Goal: Task Accomplishment & Management: Complete application form

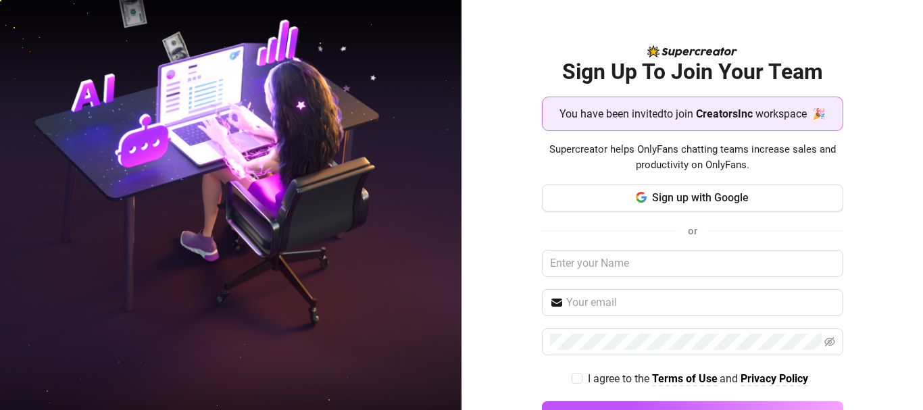
click at [677, 213] on div "Sign up with Google or I agree to the Terms of Use and Privacy Policy Create Ac…" at bounding box center [692, 313] width 301 height 257
click at [682, 198] on span "Sign up with Google" at bounding box center [700, 197] width 97 height 13
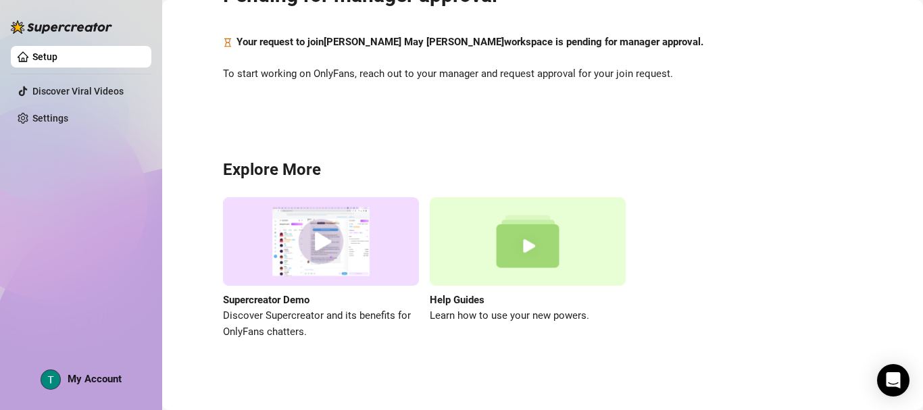
scroll to position [82, 0]
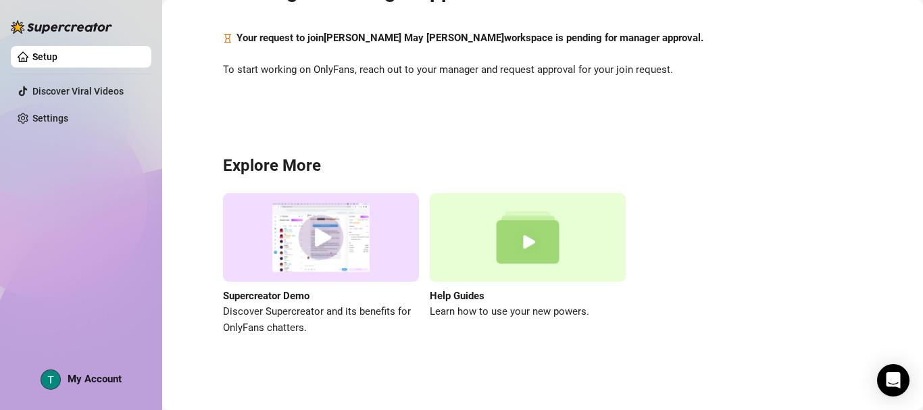
click at [9, 222] on aside "Setup Discover Viral Videos Settings My Account" at bounding box center [81, 205] width 162 height 410
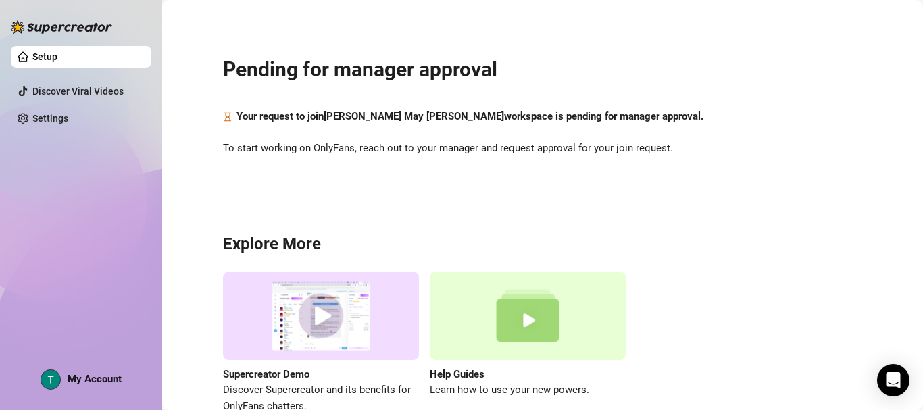
scroll to position [0, 0]
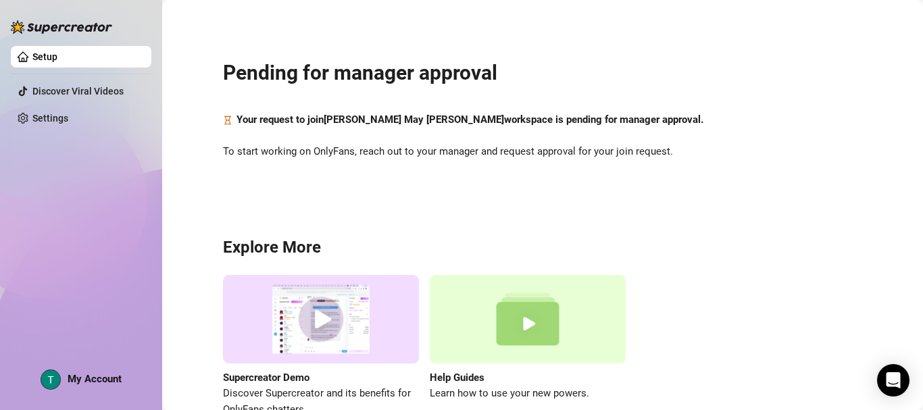
click at [47, 265] on div "Setup Discover Viral Videos Settings My Account" at bounding box center [81, 199] width 141 height 398
click at [72, 278] on div "Setup Discover Viral Videos Settings My Account" at bounding box center [81, 199] width 141 height 398
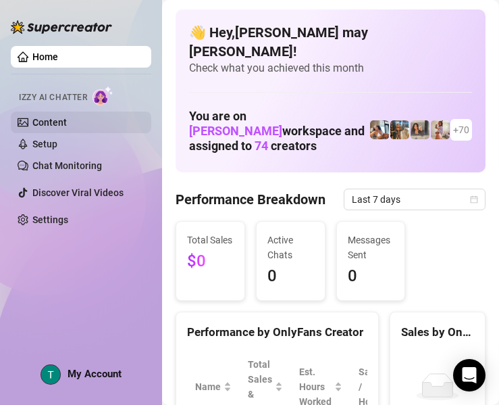
click at [60, 120] on link "Content" at bounding box center [49, 122] width 34 height 11
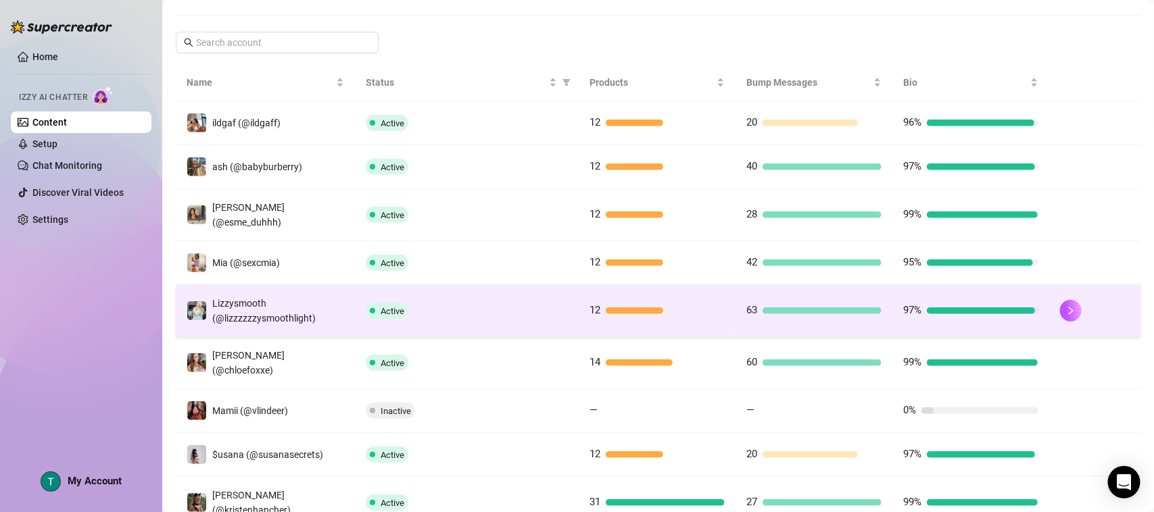
scroll to position [220, 0]
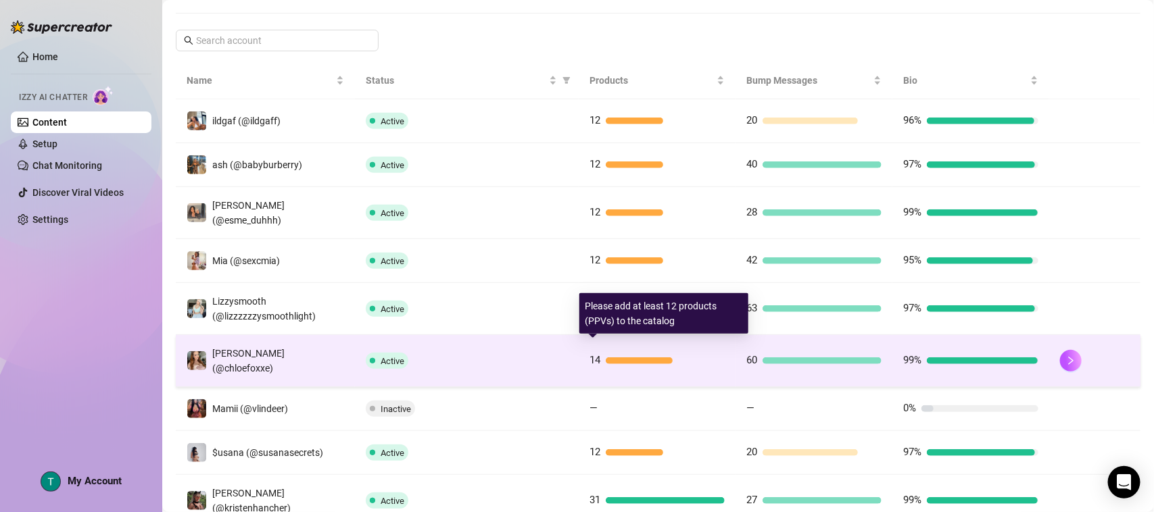
click at [703, 358] on div at bounding box center [665, 361] width 119 height 7
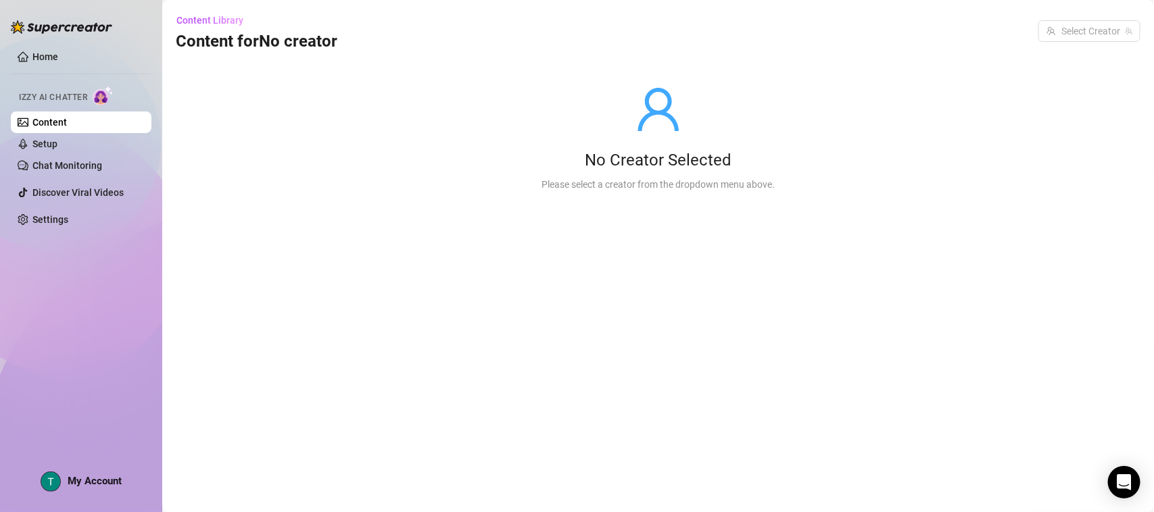
click at [58, 120] on link "Content" at bounding box center [49, 122] width 34 height 11
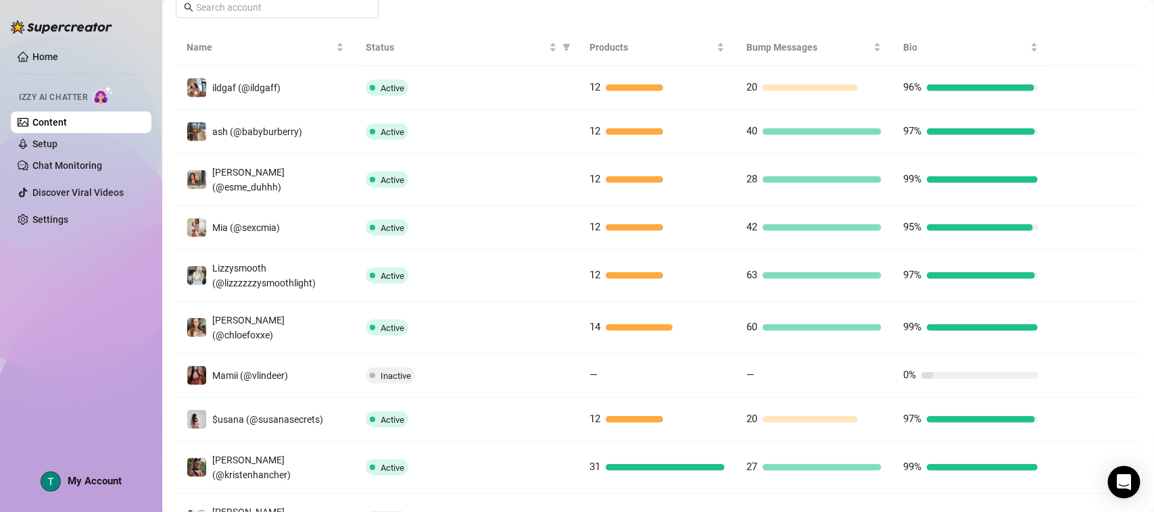
scroll to position [335, 0]
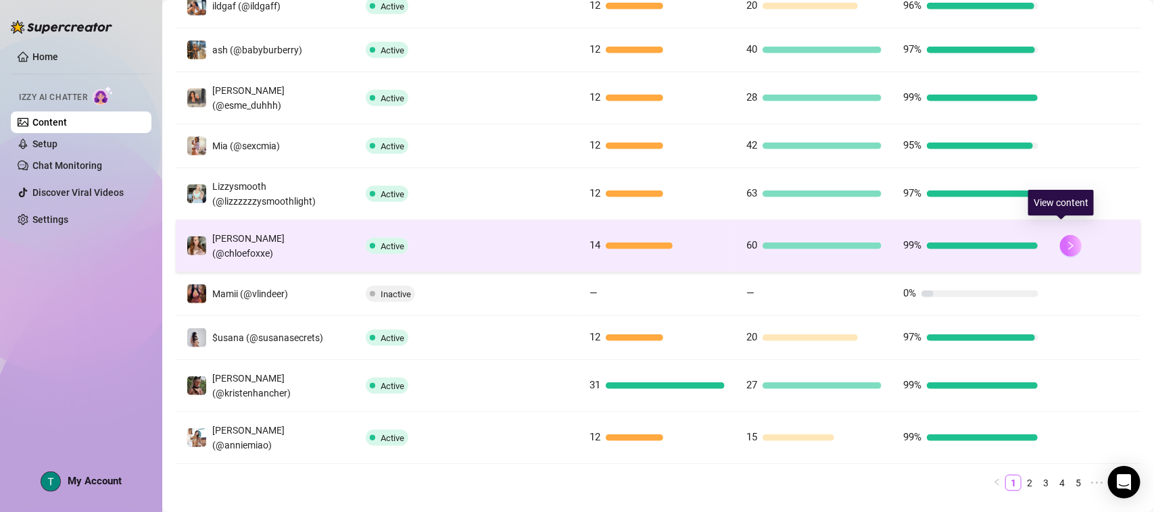
click at [923, 235] on button "button" at bounding box center [1071, 246] width 22 height 22
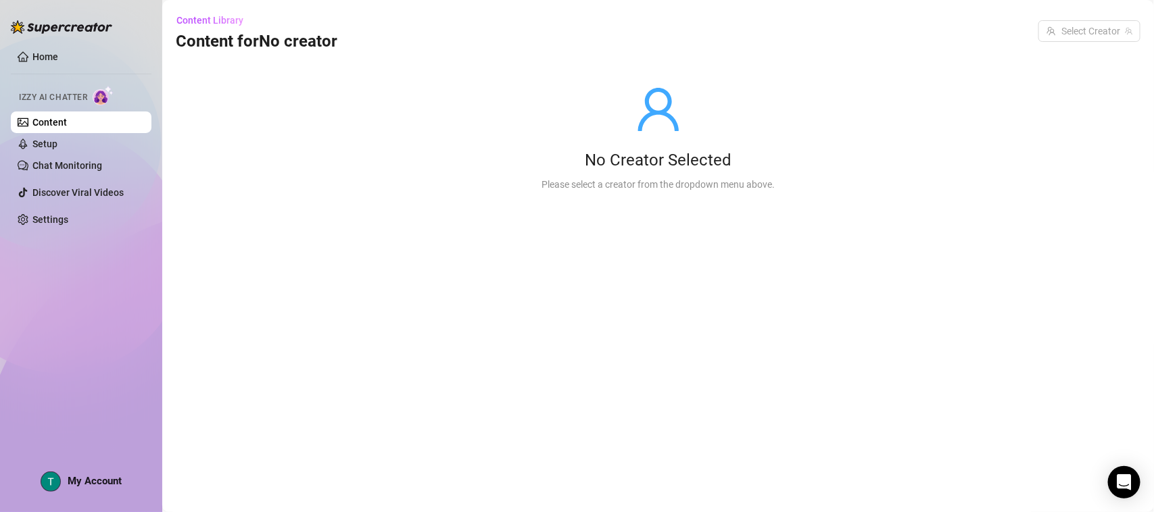
click at [67, 128] on link "Content" at bounding box center [49, 122] width 34 height 11
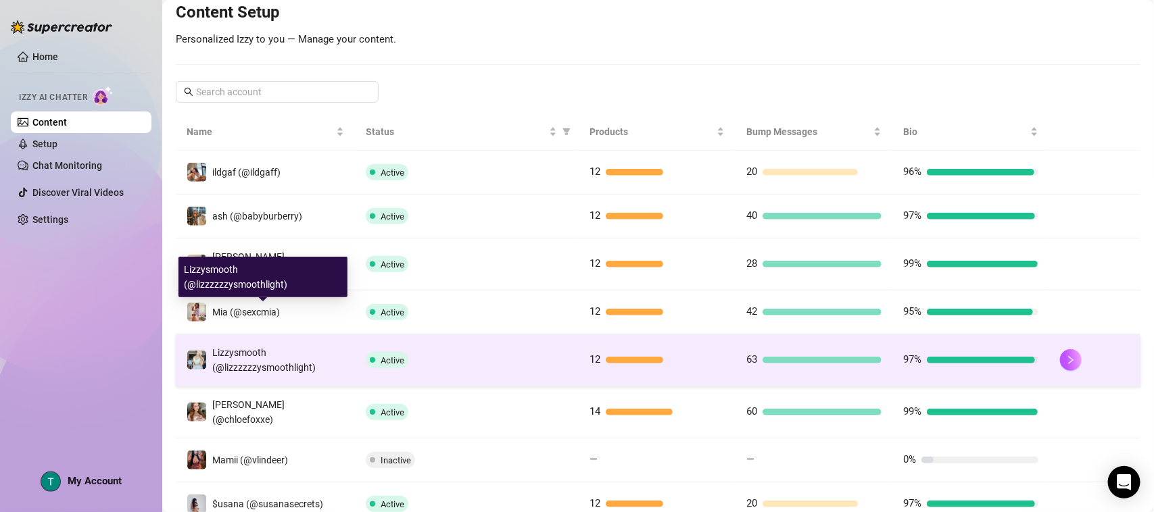
scroll to position [253, 0]
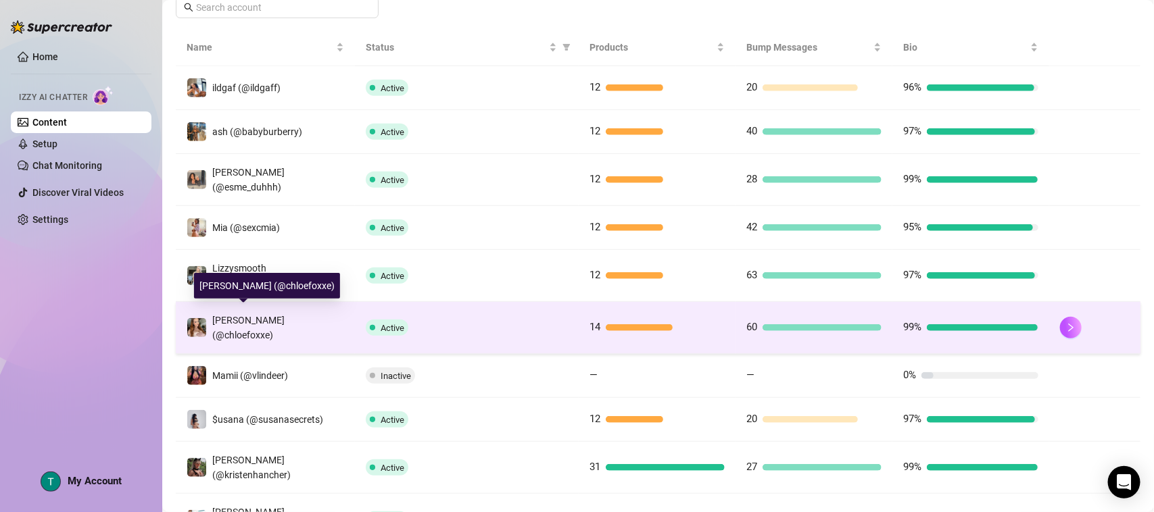
click at [255, 315] on span "Chloe (@chloefoxxe)" at bounding box center [248, 328] width 72 height 26
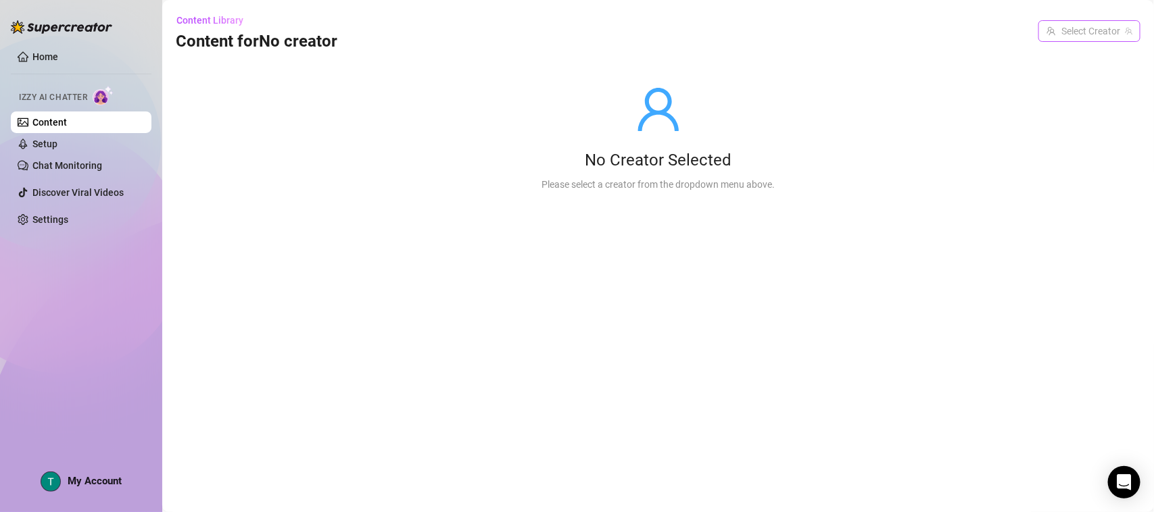
click at [923, 32] on input "search" at bounding box center [1083, 31] width 74 height 20
click at [923, 32] on icon "team" at bounding box center [1128, 31] width 7 height 7
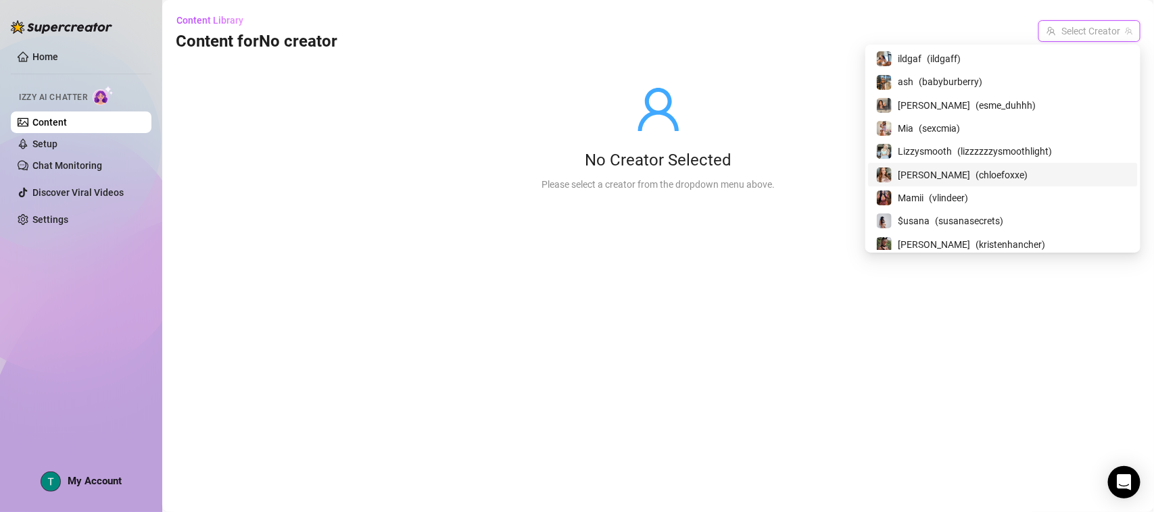
click at [923, 169] on span "( chloefoxxe )" at bounding box center [1001, 175] width 52 height 15
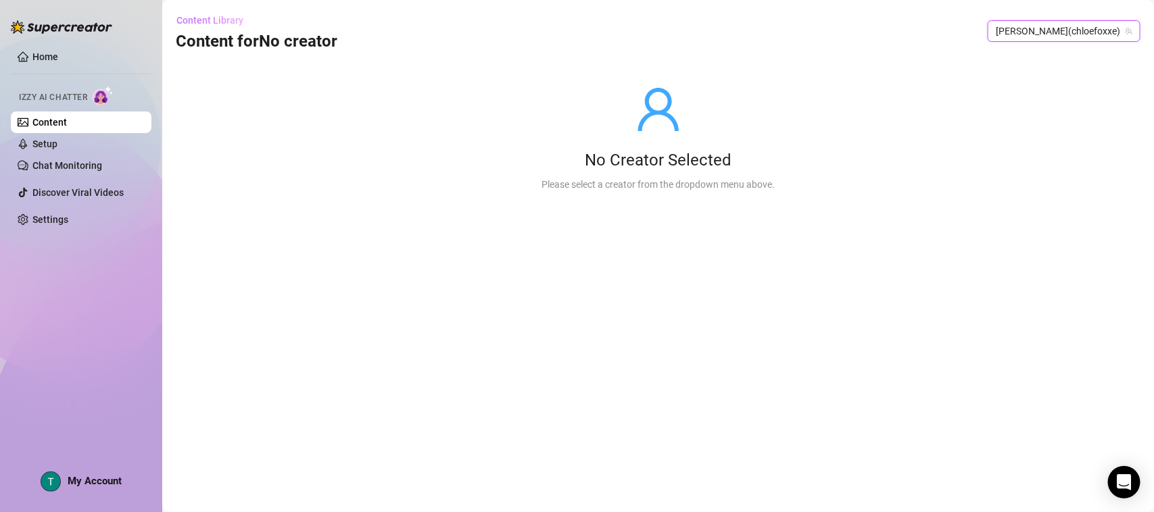
click at [182, 18] on span "Content Library" at bounding box center [209, 20] width 67 height 11
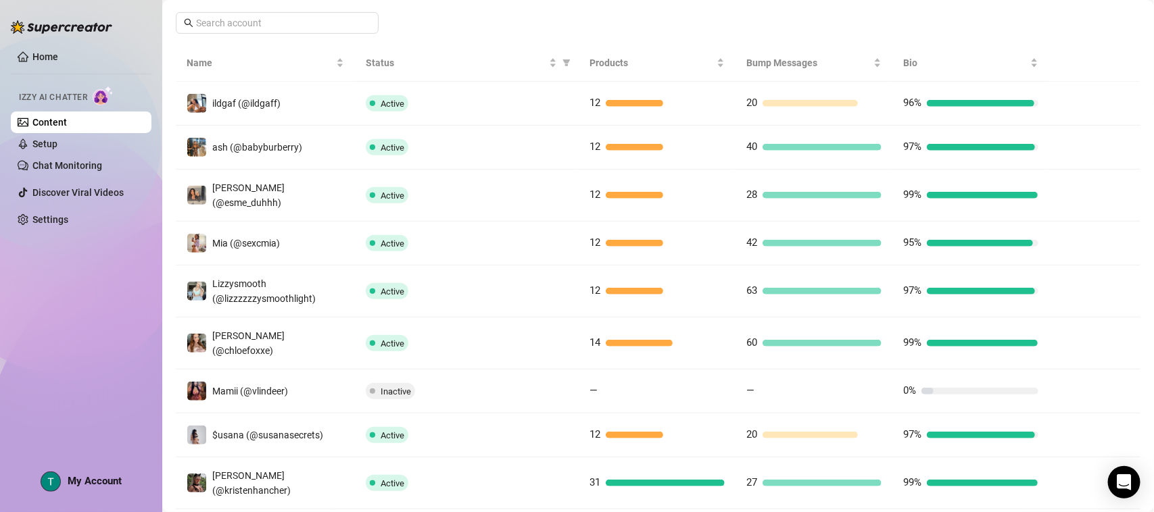
scroll to position [253, 0]
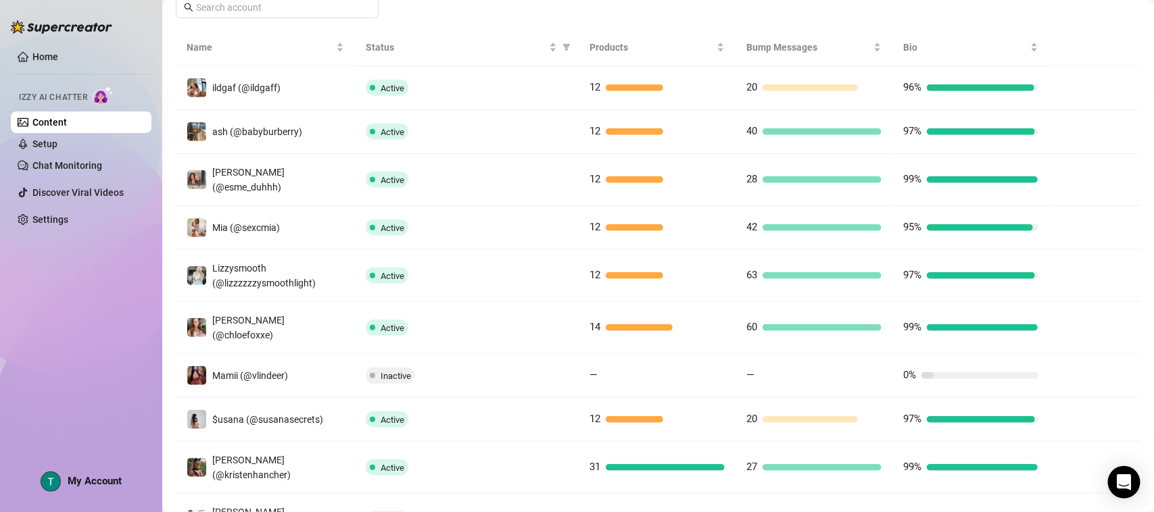
click at [34, 328] on div "Home Izzy AI Chatter Content Setup Chat Monitoring Discover Viral Videos Settin…" at bounding box center [81, 250] width 141 height 500
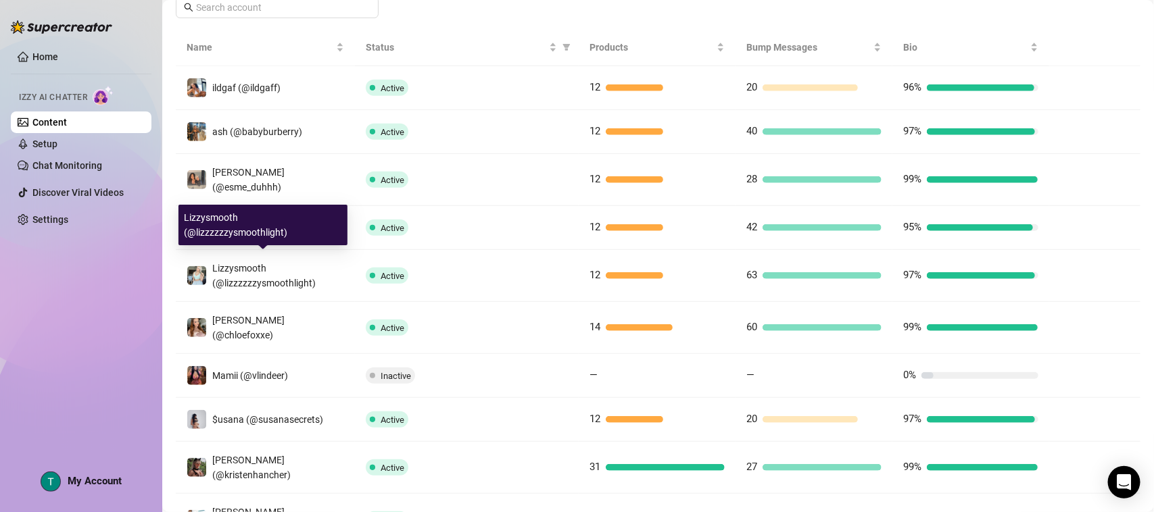
scroll to position [169, 0]
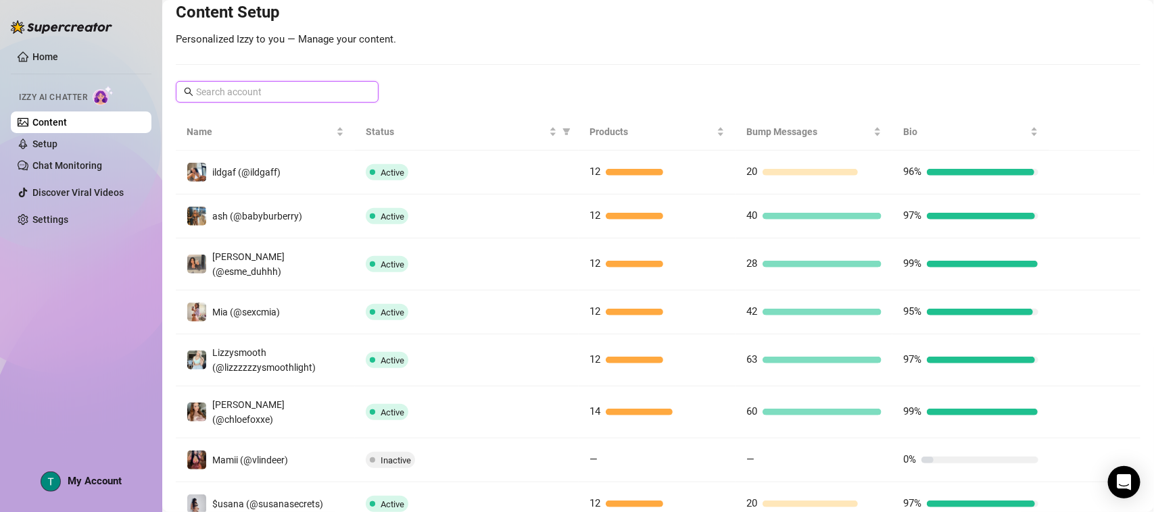
click at [280, 99] on input "text" at bounding box center [278, 91] width 164 height 15
paste input "@courtneyblayke"
type input "@courtneyblayke"
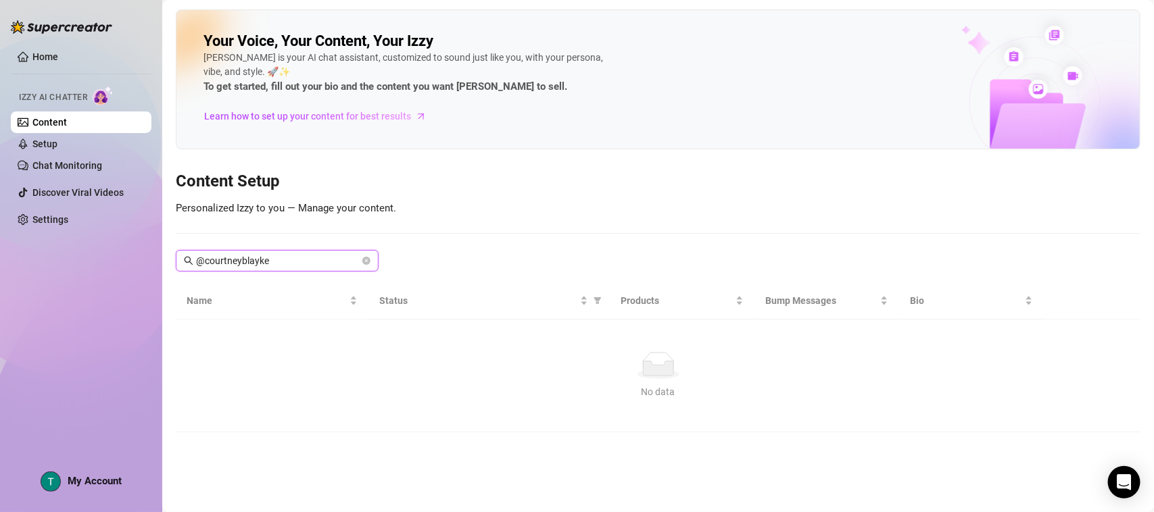
scroll to position [0, 0]
click at [366, 261] on icon "close-circle" at bounding box center [366, 261] width 8 height 8
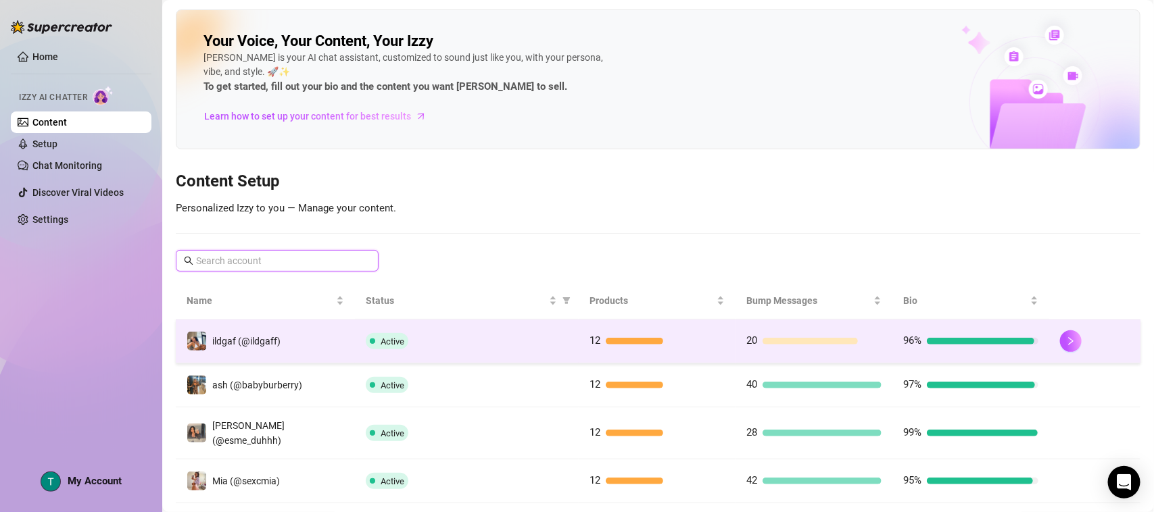
scroll to position [84, 0]
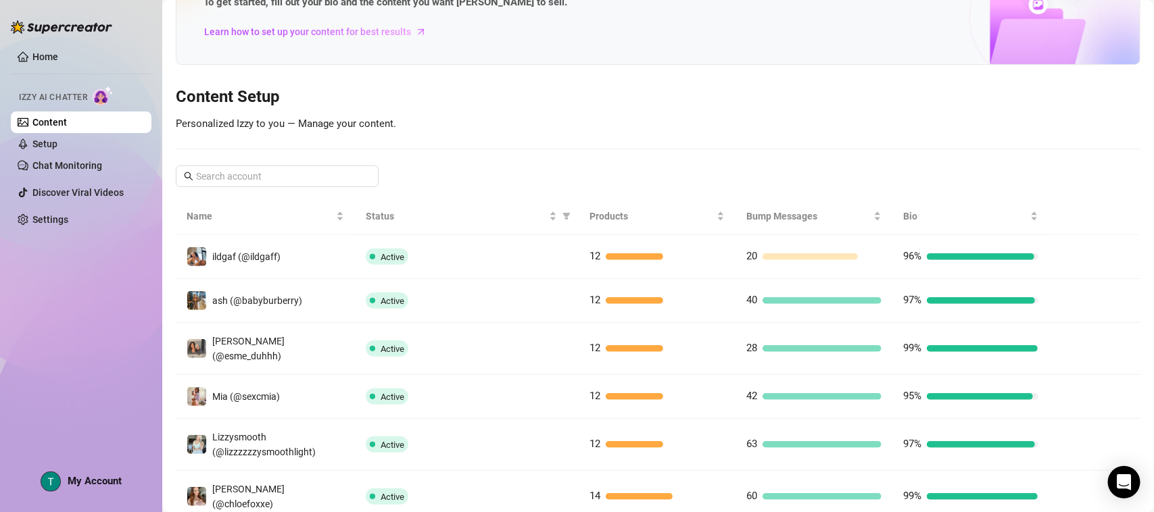
click at [72, 319] on div "Home Izzy AI Chatter Content Setup Chat Monitoring Discover Viral Videos Settin…" at bounding box center [81, 250] width 141 height 500
click at [243, 170] on input "text" at bounding box center [278, 176] width 164 height 15
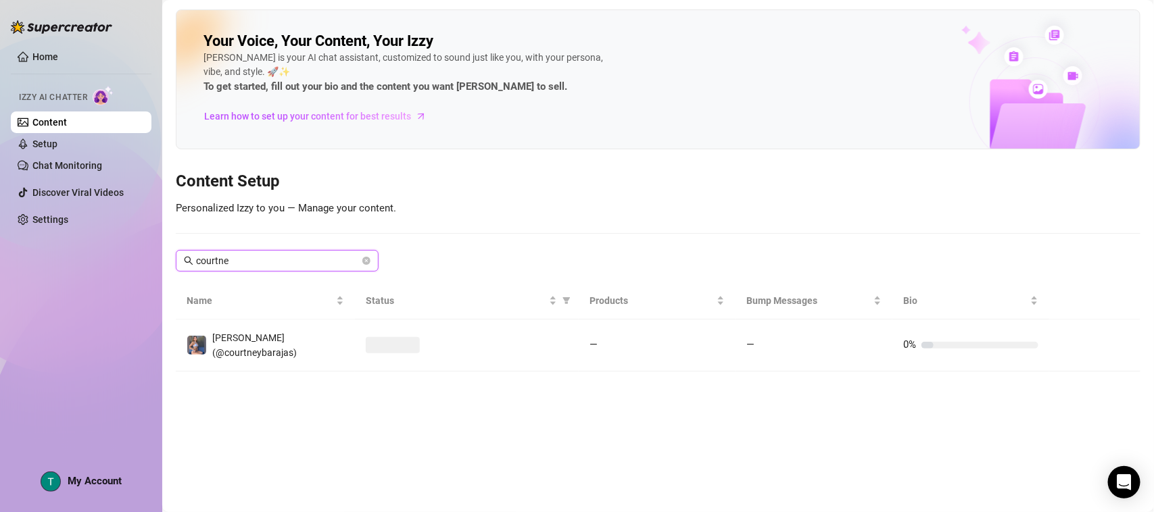
scroll to position [0, 0]
type input "courtne"
click at [48, 333] on div "Home Izzy AI Chatter Content Setup Chat Monitoring Discover Viral Videos Settin…" at bounding box center [81, 250] width 141 height 500
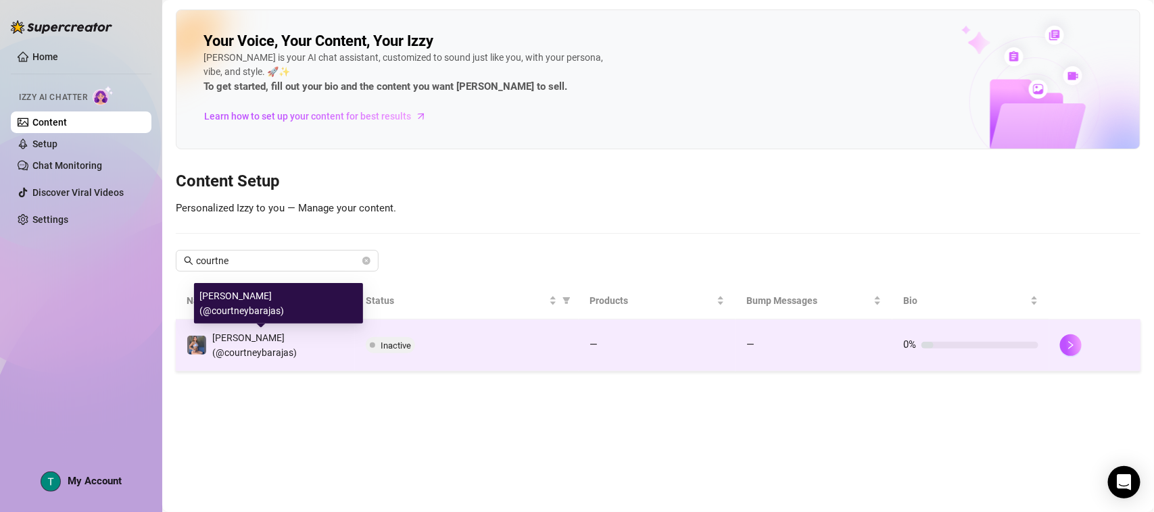
click at [255, 339] on span "Courtney (@courtneybarajas)" at bounding box center [254, 346] width 84 height 26
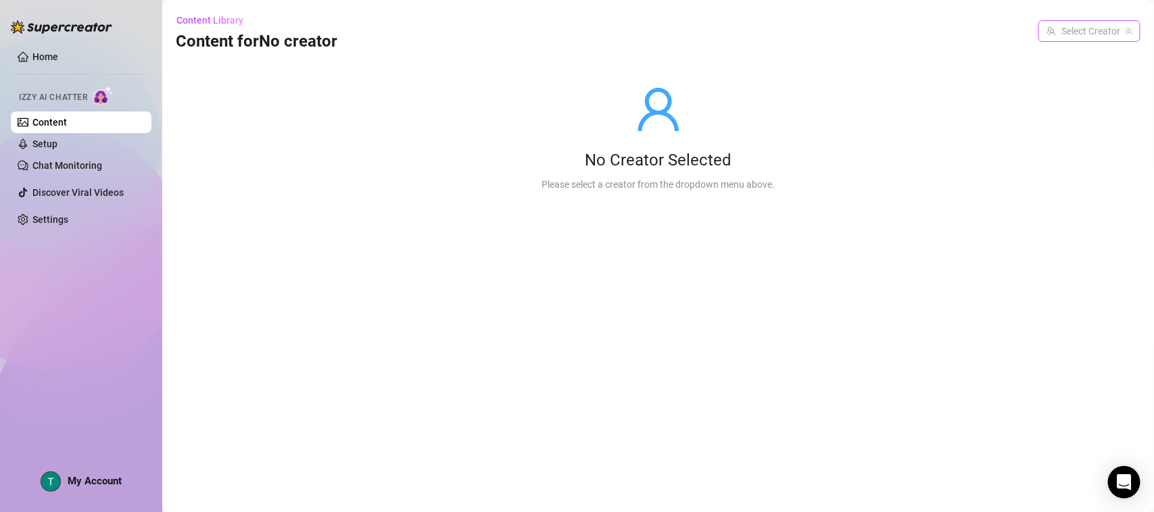
click at [923, 32] on input "search" at bounding box center [1083, 31] width 74 height 20
click at [34, 145] on link "Setup" at bounding box center [44, 144] width 25 height 11
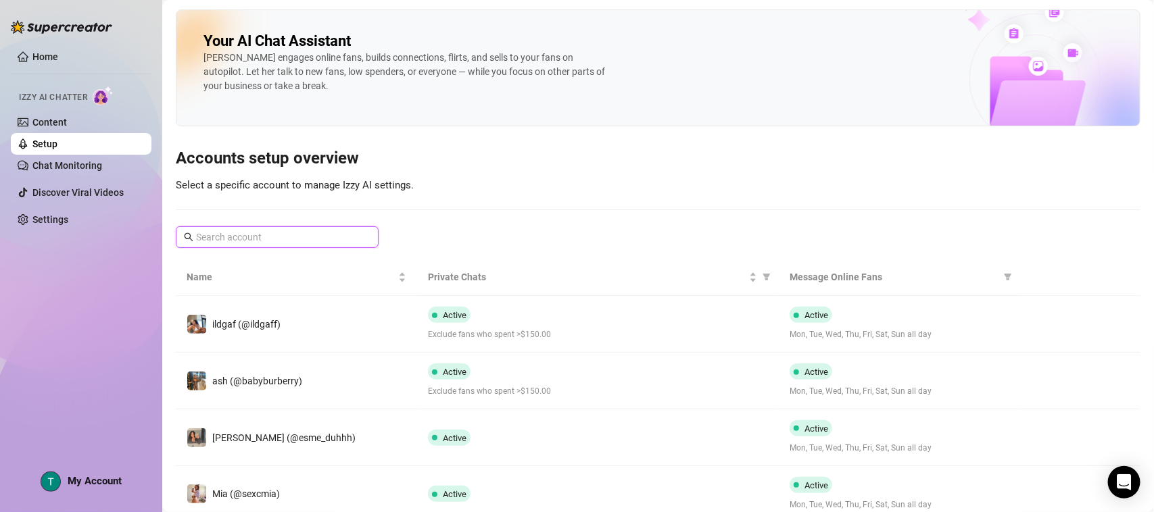
click at [338, 235] on input "text" at bounding box center [278, 237] width 164 height 15
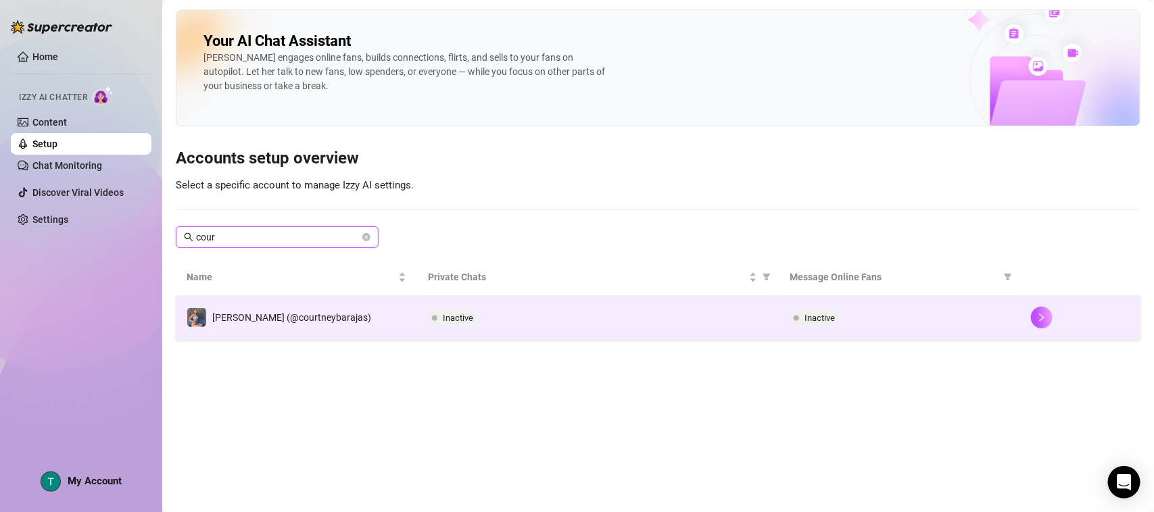
type input "cour"
click at [285, 326] on div "Courtney (@courtneybarajas)" at bounding box center [279, 318] width 185 height 20
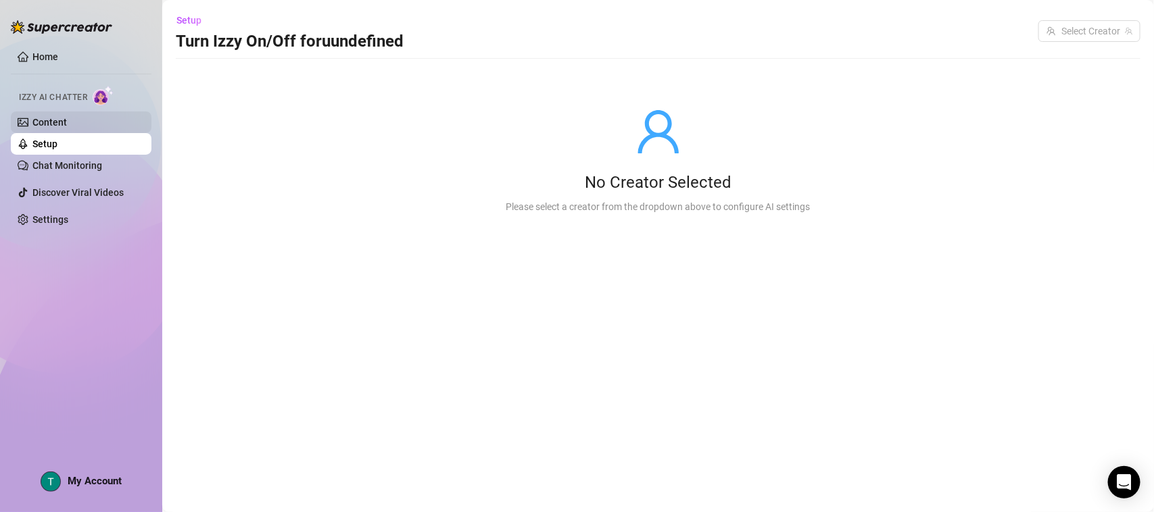
click at [35, 117] on link "Content" at bounding box center [49, 122] width 34 height 11
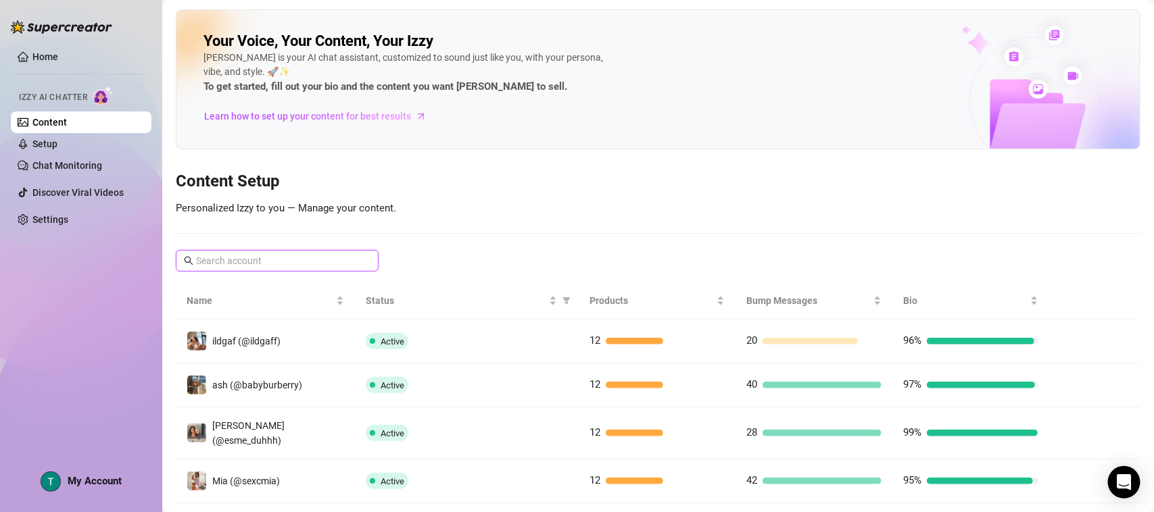
click at [305, 262] on input "text" at bounding box center [278, 260] width 164 height 15
click at [305, 260] on input "text" at bounding box center [278, 260] width 164 height 15
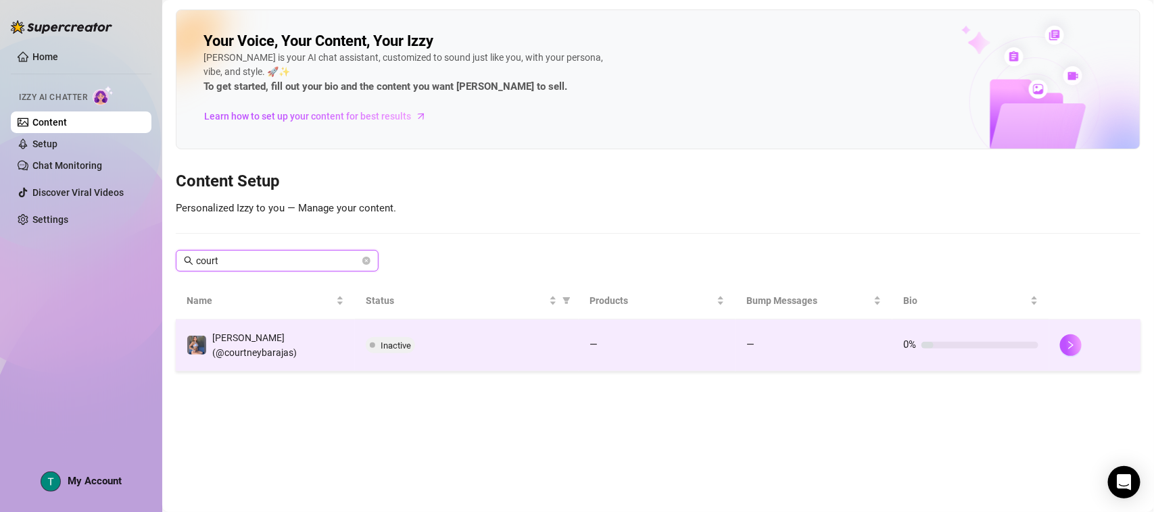
type input "court"
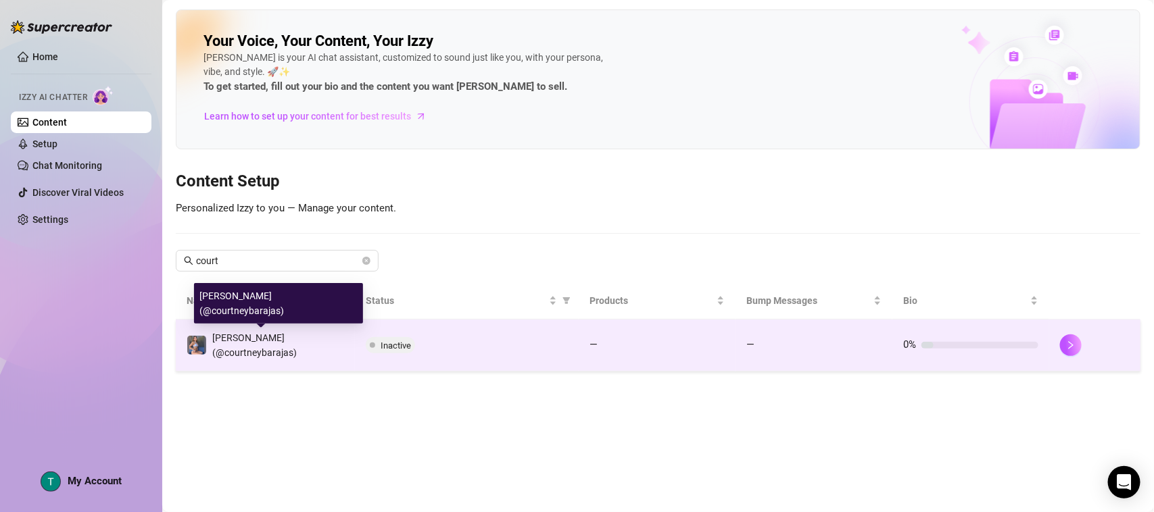
click at [297, 347] on span "Courtney (@courtneybarajas)" at bounding box center [254, 346] width 84 height 26
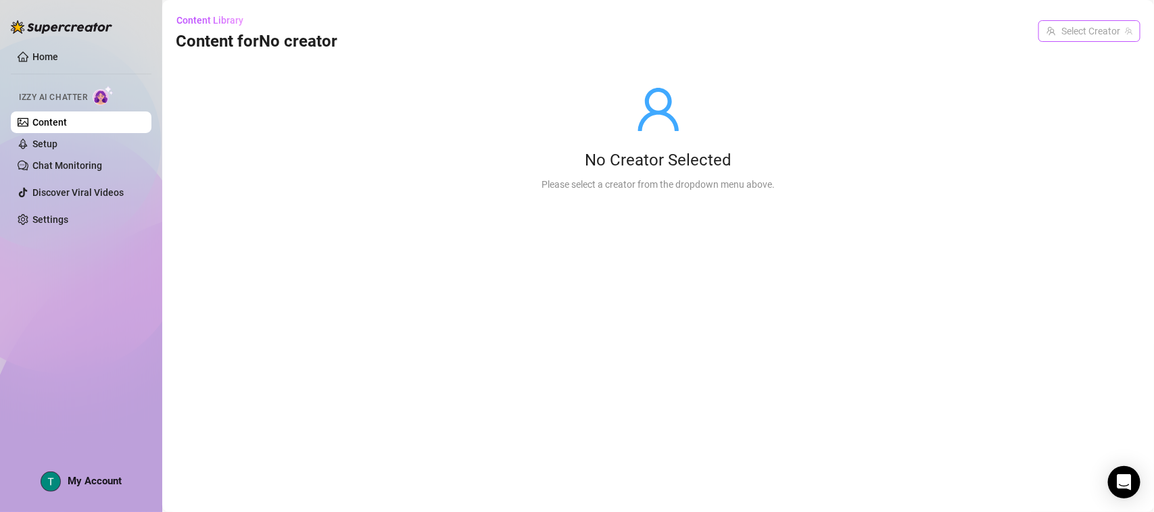
click at [923, 25] on input "search" at bounding box center [1083, 31] width 74 height 20
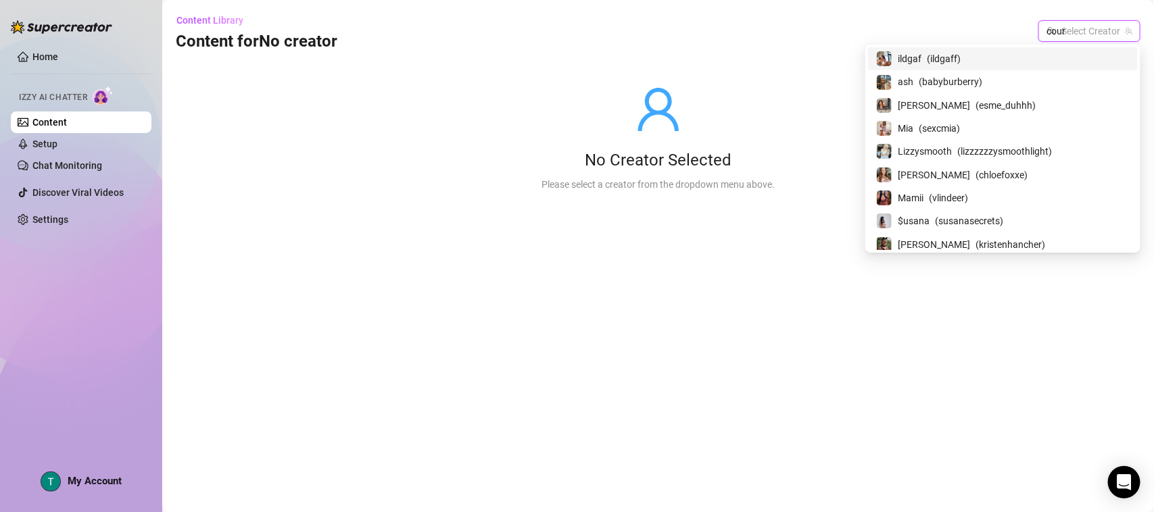
type input "court"
click at [923, 32] on input "court" at bounding box center [1083, 31] width 74 height 20
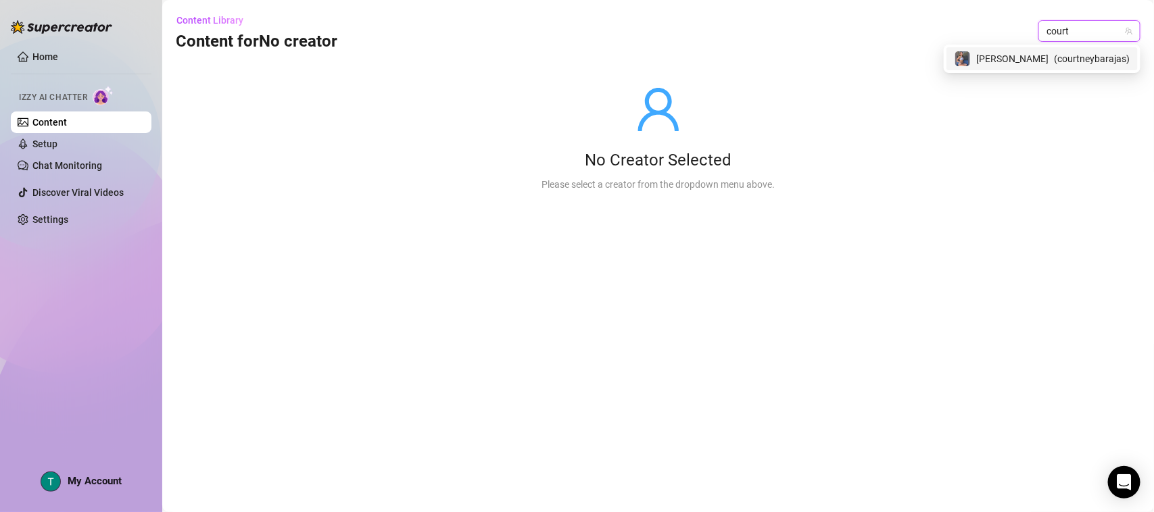
click at [923, 55] on span "( courtneybarajas )" at bounding box center [1092, 58] width 76 height 15
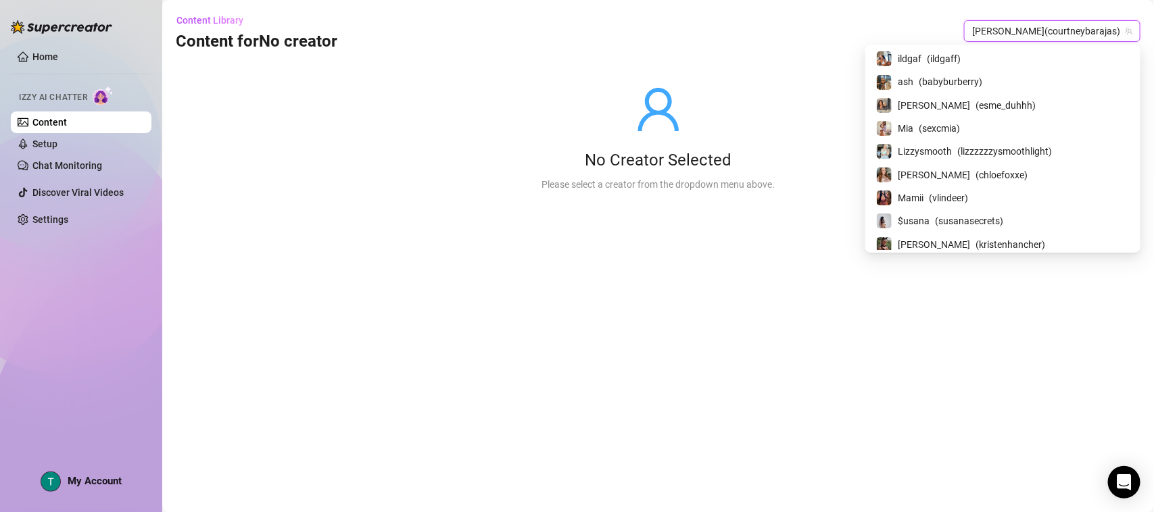
scroll to position [1015, 0]
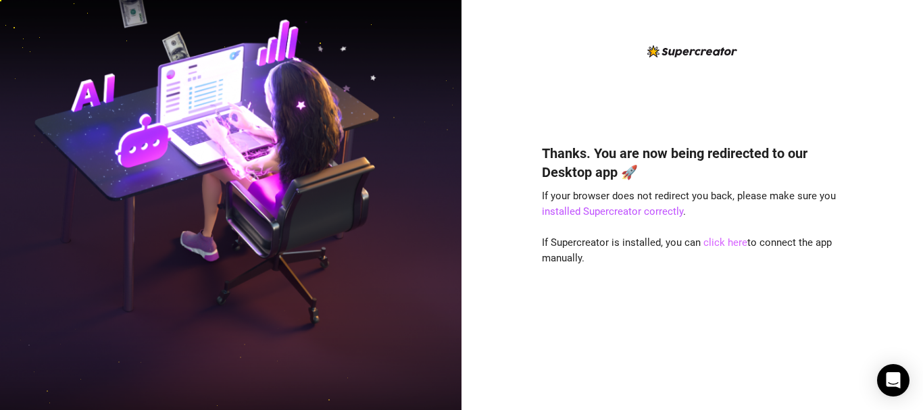
click at [726, 244] on link "click here" at bounding box center [726, 243] width 44 height 12
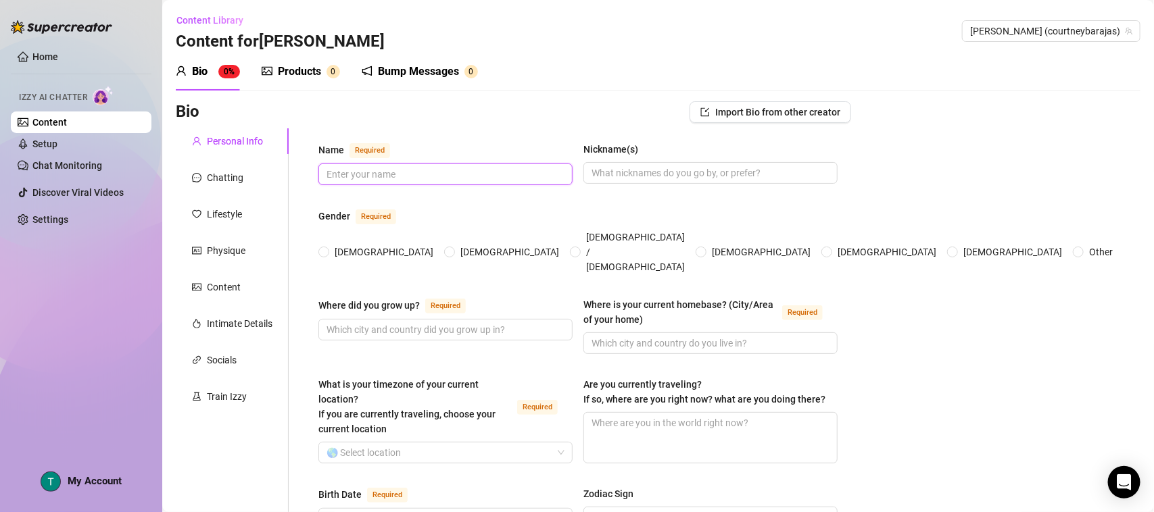
click at [419, 172] on input "Name Required" at bounding box center [443, 174] width 235 height 15
click at [419, 172] on input "C" at bounding box center [443, 174] width 235 height 15
type input "Courtney Blayke"
click at [326, 249] on input "Female" at bounding box center [324, 253] width 5 height 9
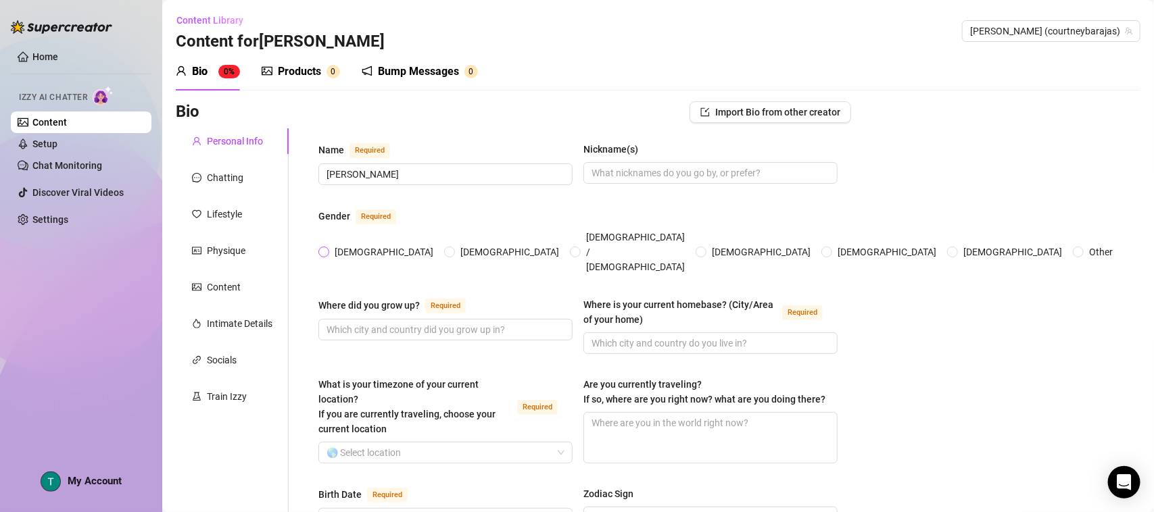
radio input "true"
click at [657, 336] on input "Where is your current homebase? (City/Area of your home) Required" at bounding box center [708, 343] width 235 height 15
type input "Eastern South Dakota"
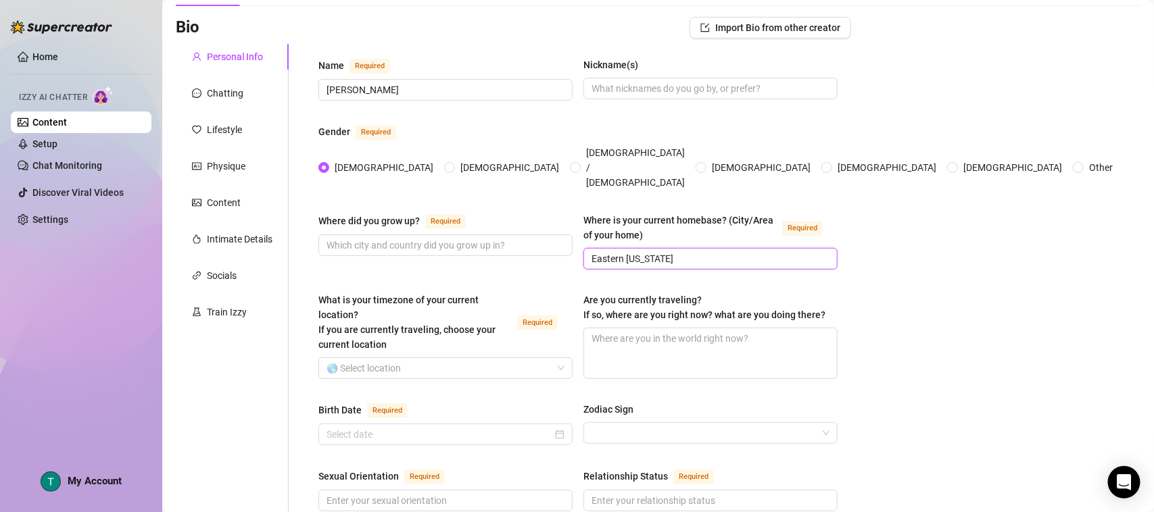
scroll to position [169, 0]
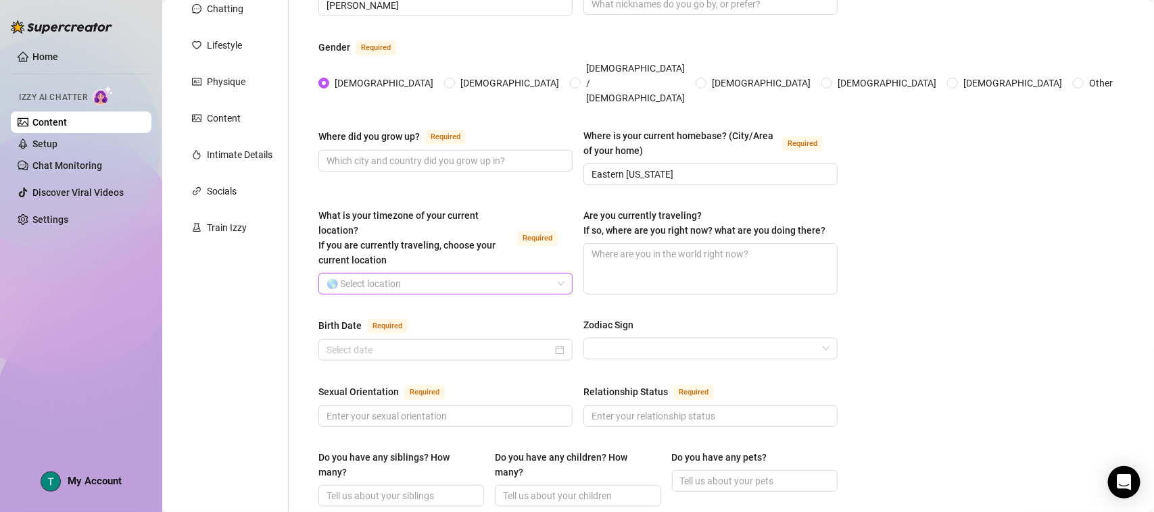
click at [467, 274] on input "What is your timezone of your current location? If you are currently traveling,…" at bounding box center [439, 284] width 226 height 20
type input "d"
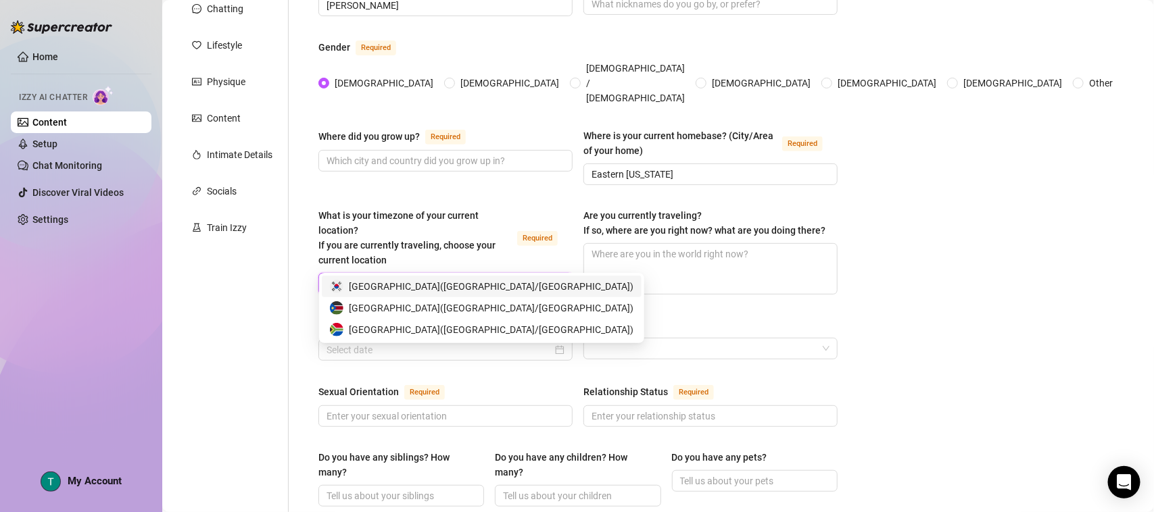
scroll to position [0, 0]
type input "s"
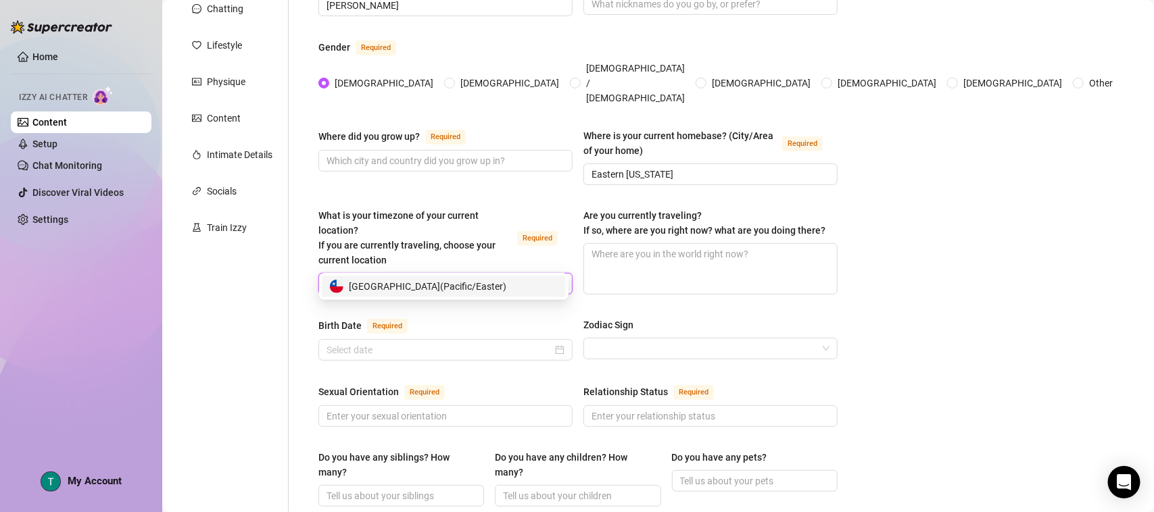
type input "e"
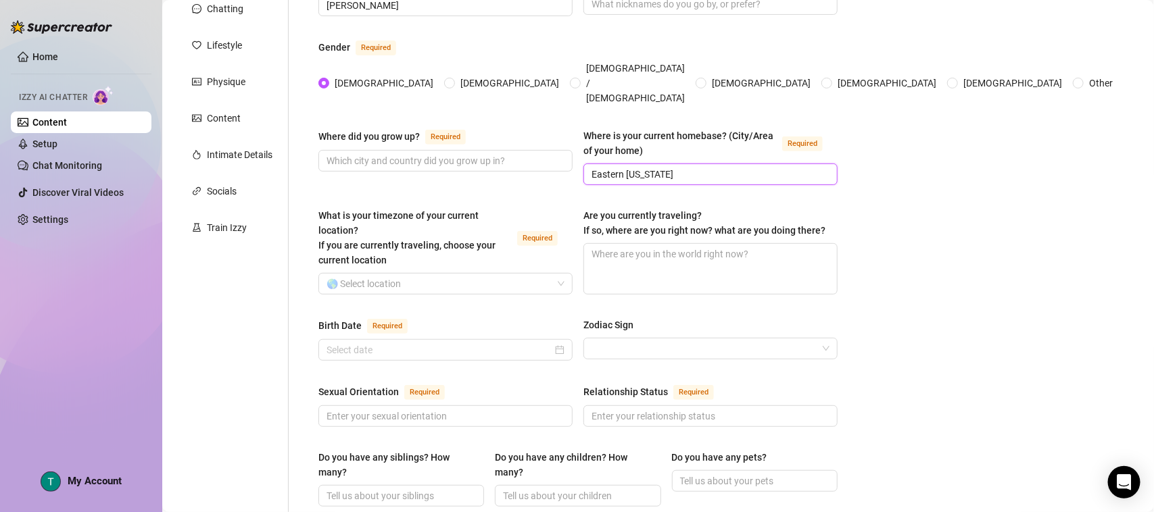
drag, startPoint x: 697, startPoint y: 147, endPoint x: 556, endPoint y: 152, distance: 141.3
click at [556, 152] on div "Where did you grow up? Required Where is your current homebase? (City/Area of y…" at bounding box center [577, 162] width 519 height 69
